Goal: Navigation & Orientation: Go to known website

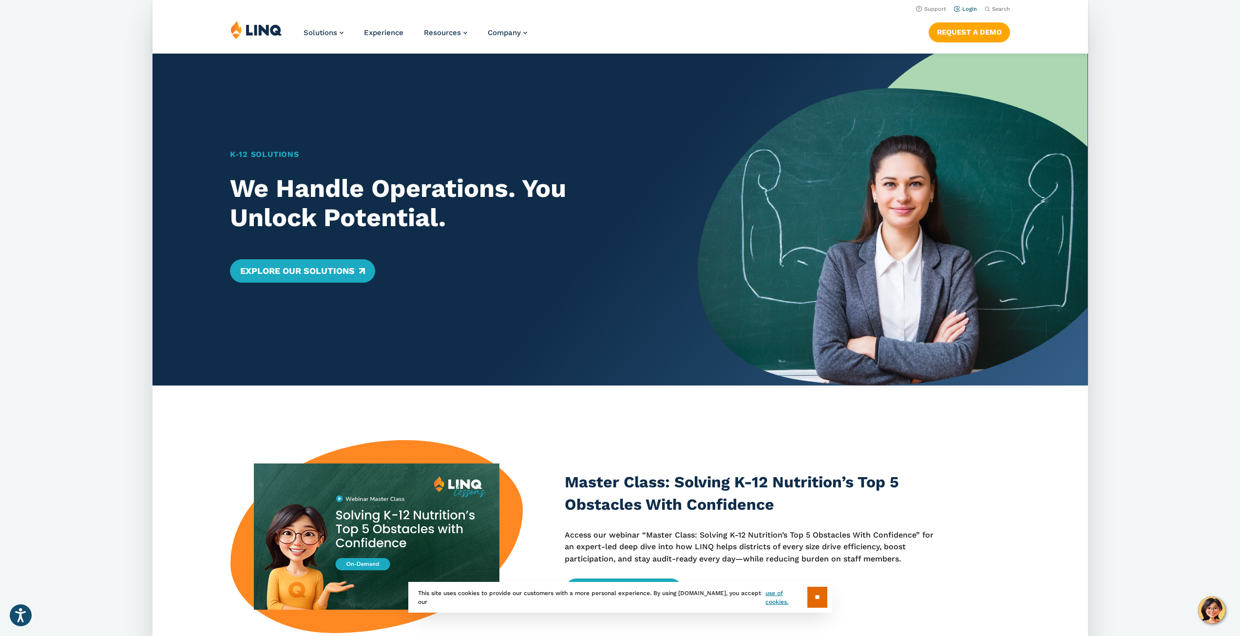
click at [974, 11] on link "Login" at bounding box center [965, 9] width 23 height 6
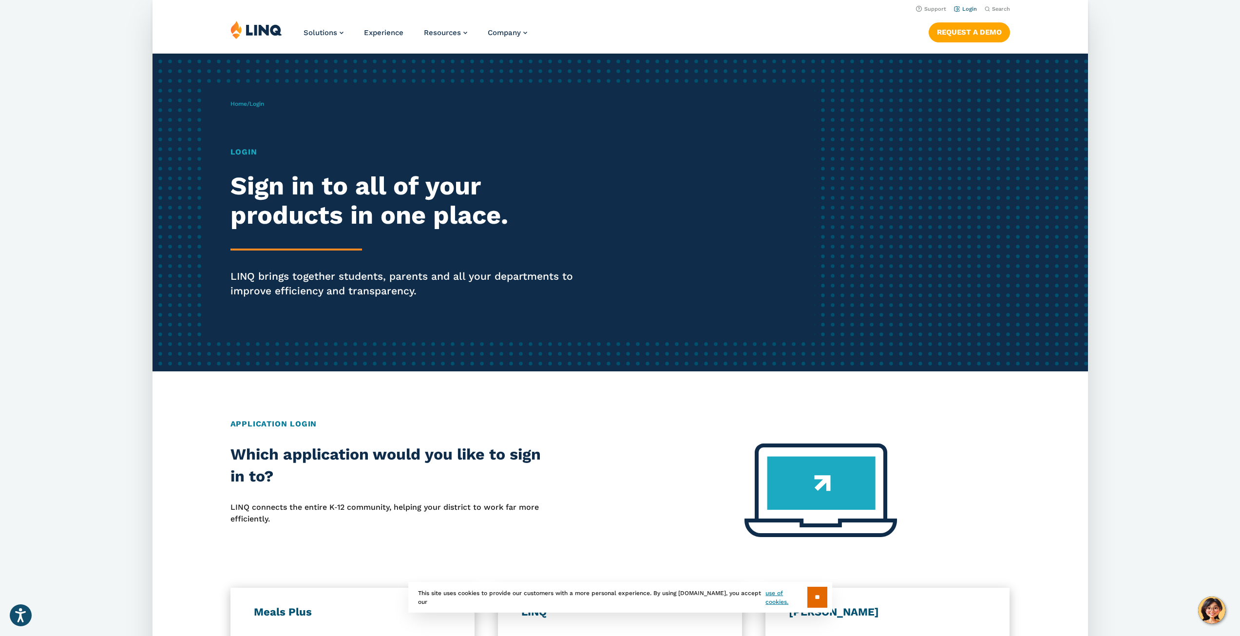
click at [969, 6] on link "Login" at bounding box center [965, 9] width 23 height 6
click at [969, 8] on link "Login" at bounding box center [965, 9] width 23 height 6
click at [950, 21] on nav "Request a Demo" at bounding box center [969, 30] width 81 height 21
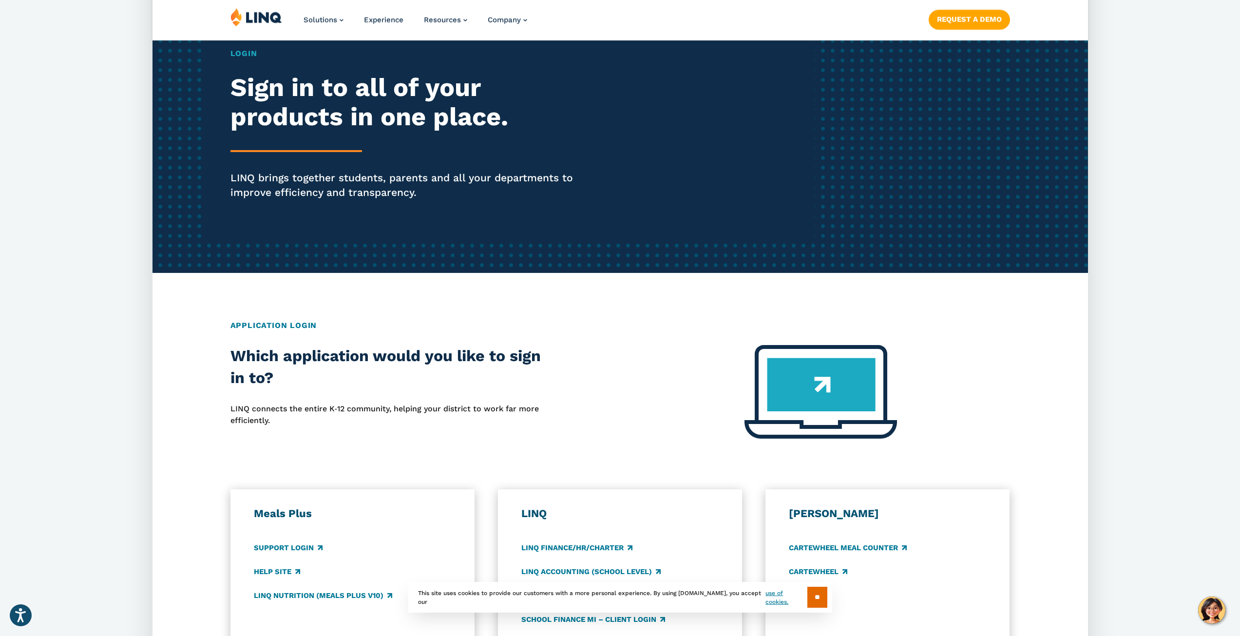
scroll to position [146, 0]
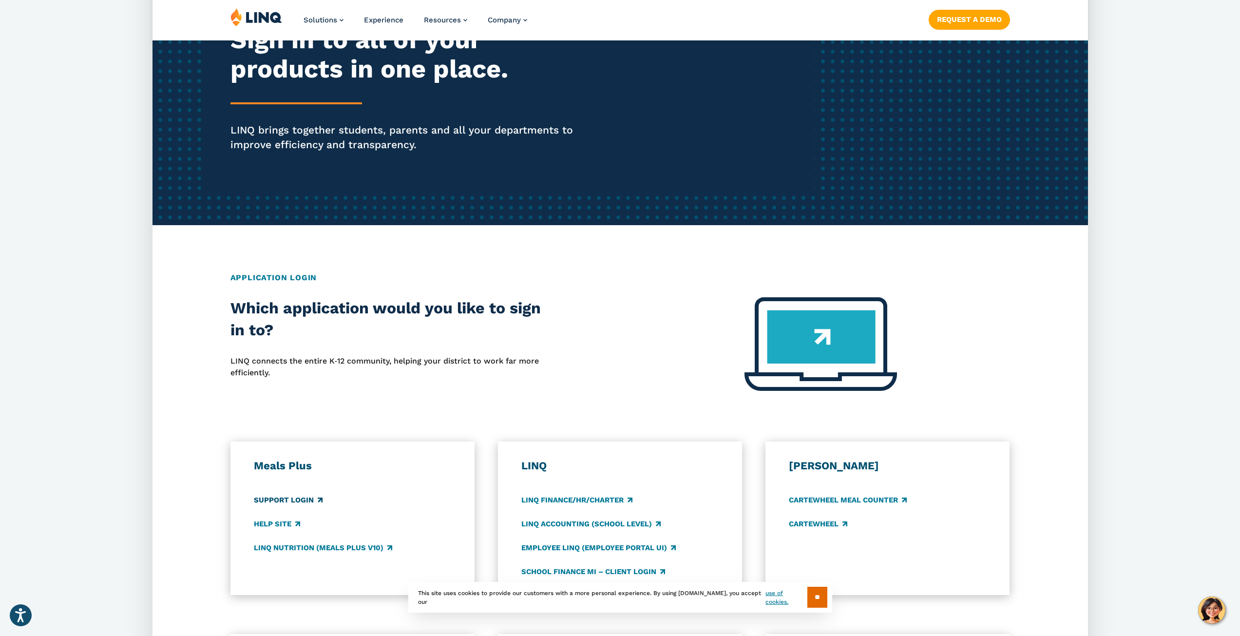
click at [287, 496] on link "Support Login" at bounding box center [288, 500] width 69 height 11
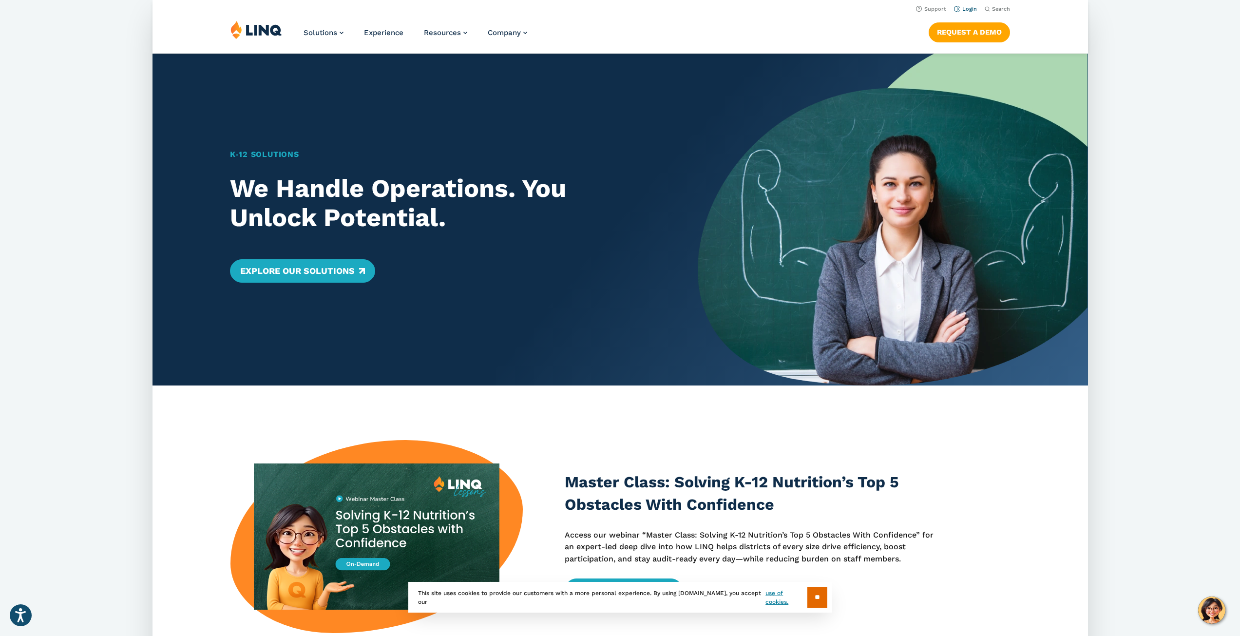
click at [963, 7] on link "Login" at bounding box center [965, 9] width 23 height 6
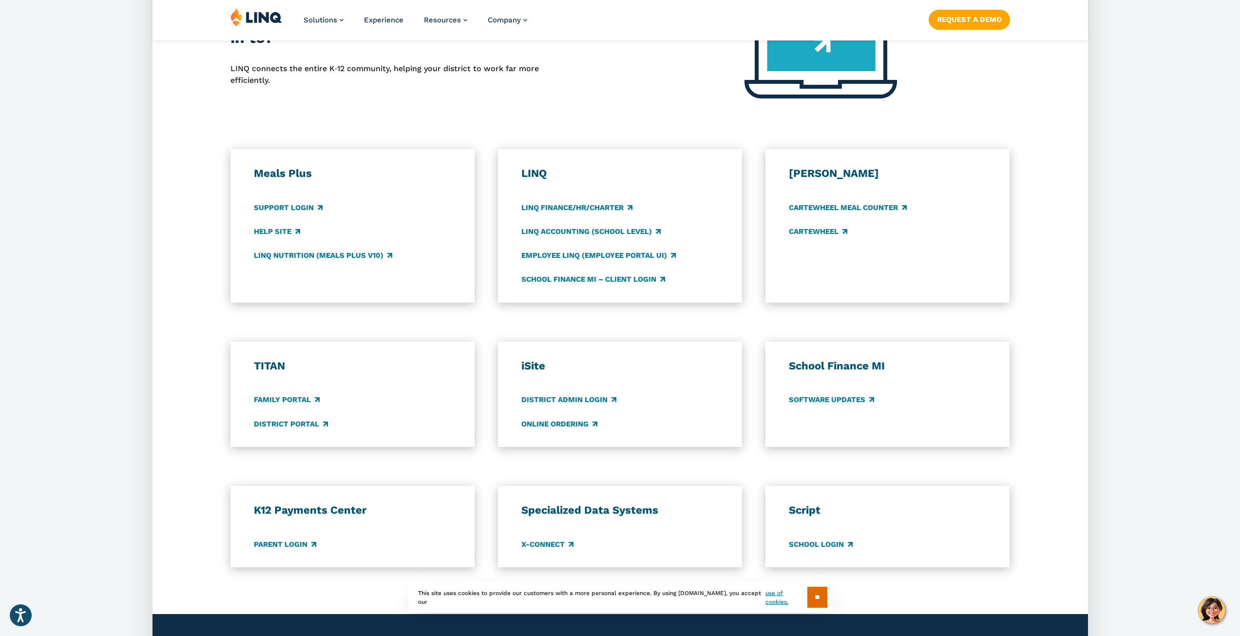
scroll to position [487, 0]
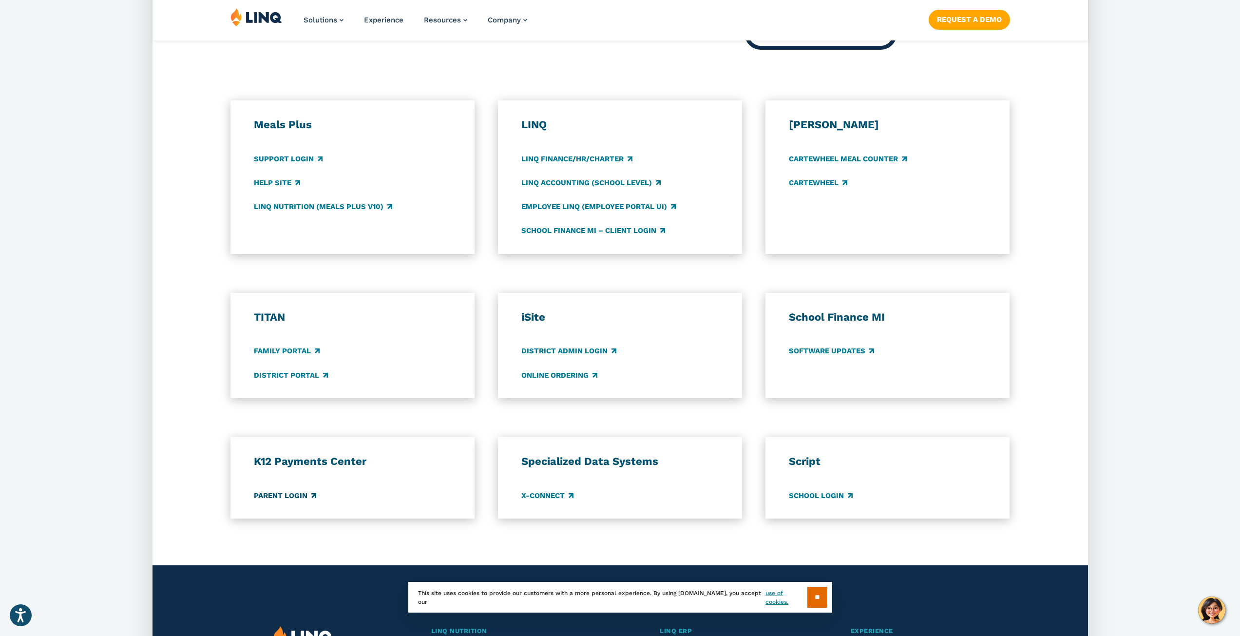
click at [283, 497] on link "Parent Login" at bounding box center [285, 495] width 62 height 11
